Goal: Check status: Check status

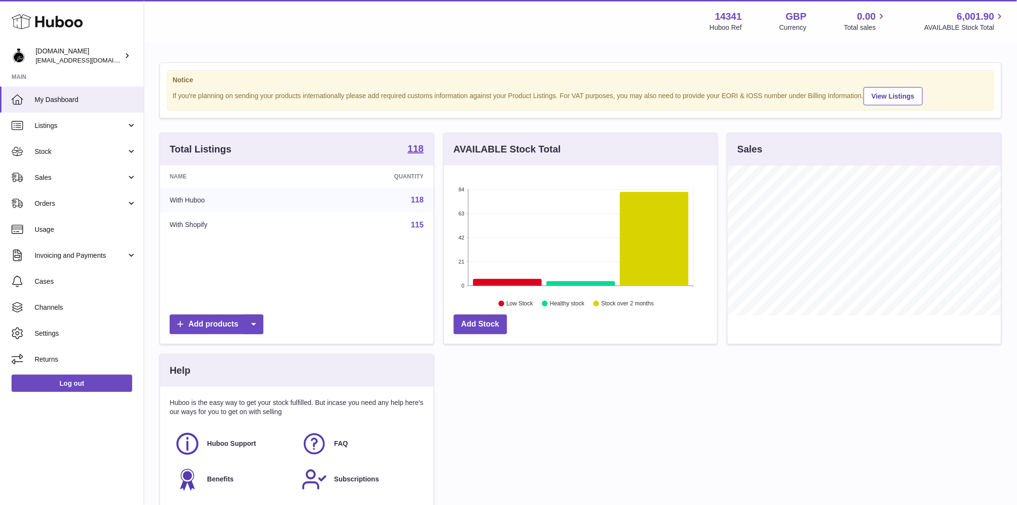
scroll to position [150, 273]
click at [56, 256] on span "Invoicing and Payments" at bounding box center [81, 255] width 92 height 9
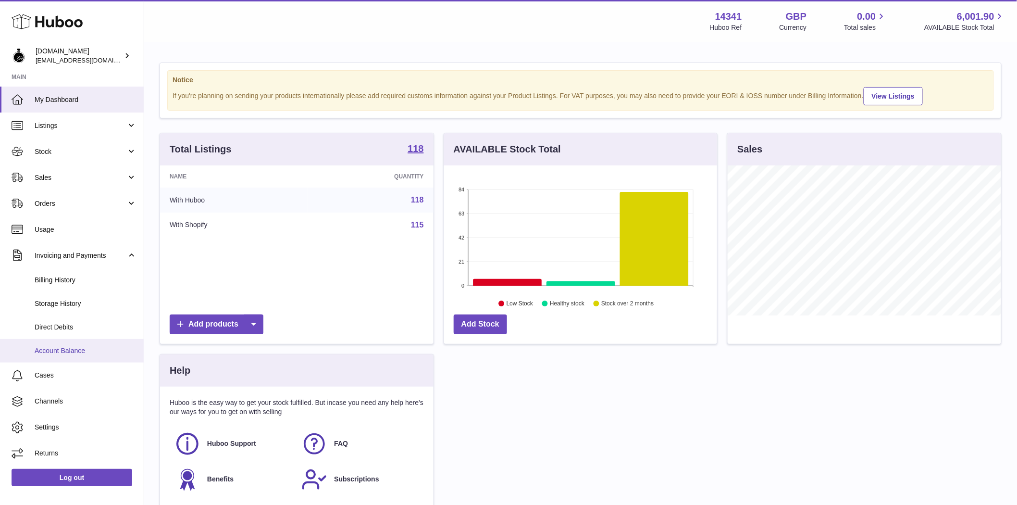
click at [54, 348] on span "Account Balance" at bounding box center [86, 350] width 102 height 9
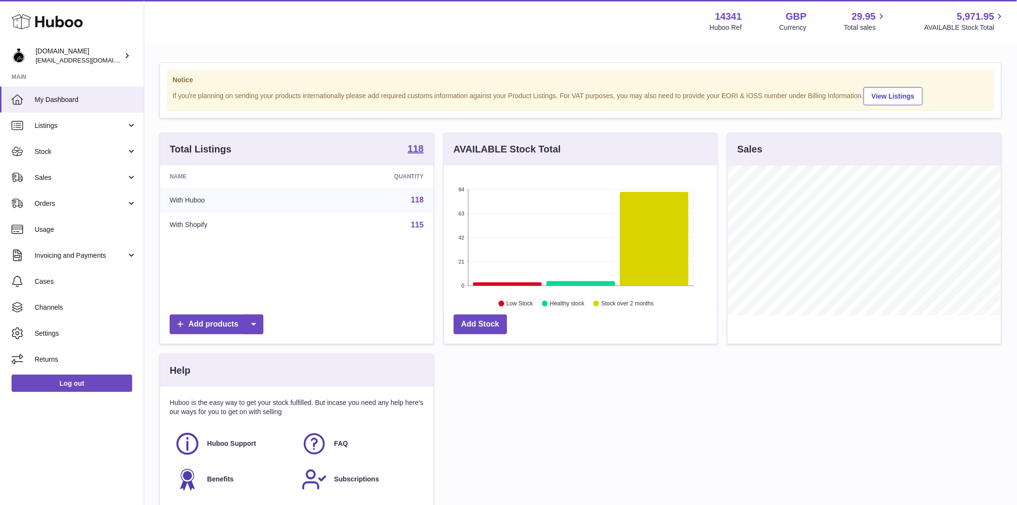
scroll to position [150, 273]
click at [66, 252] on span "Invoicing and Payments" at bounding box center [81, 255] width 92 height 9
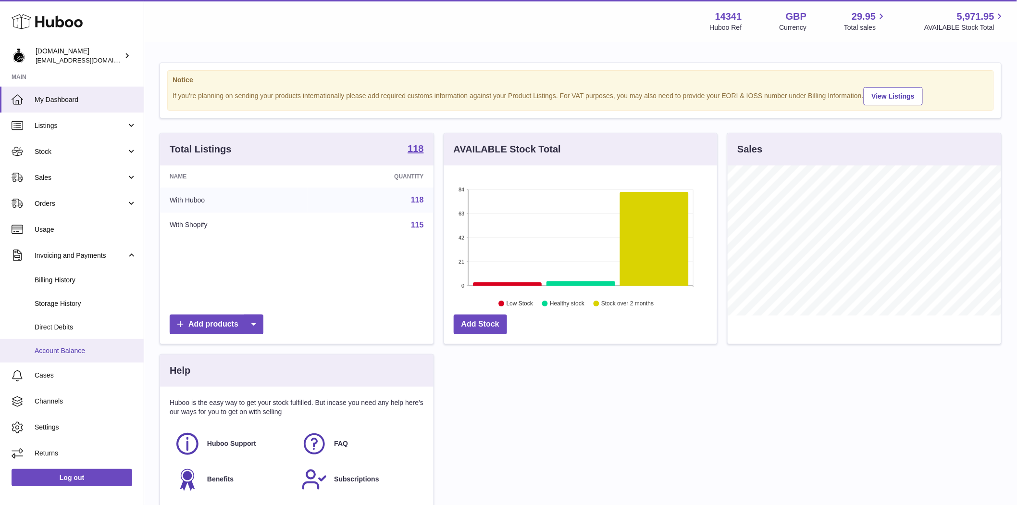
click at [47, 348] on span "Account Balance" at bounding box center [86, 350] width 102 height 9
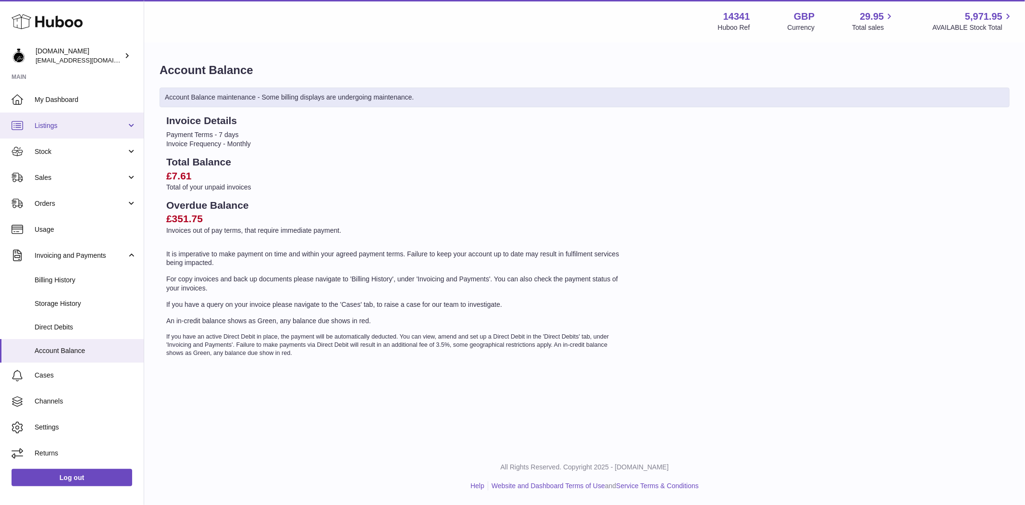
click at [54, 127] on span "Listings" at bounding box center [81, 125] width 92 height 9
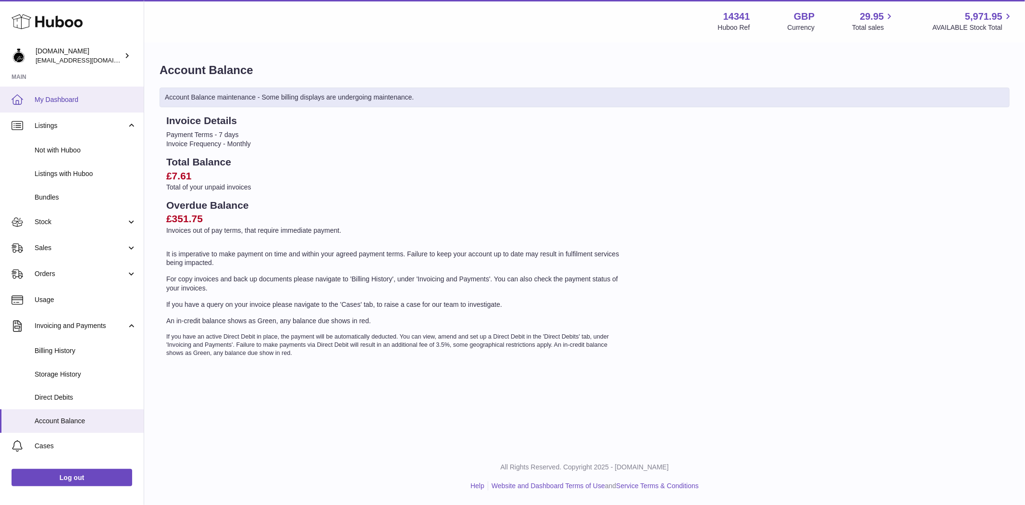
click at [58, 95] on span "My Dashboard" at bounding box center [86, 99] width 102 height 9
